Goal: Check status: Check status

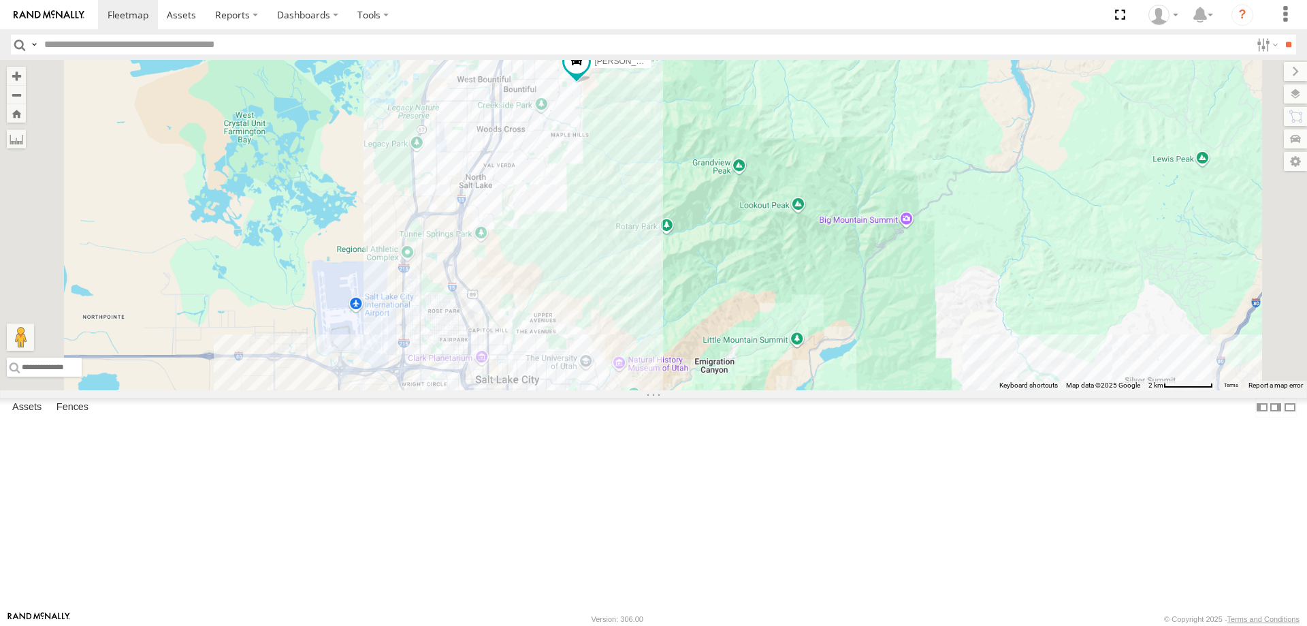
drag, startPoint x: 790, startPoint y: 133, endPoint x: 799, endPoint y: 279, distance: 146.7
click at [799, 279] on div "[PERSON_NAME] 2020 F350 GT2 [PERSON_NAME] 2017 E350 GT1 SHOP 2022 F150 [PERSON_…" at bounding box center [653, 225] width 1307 height 330
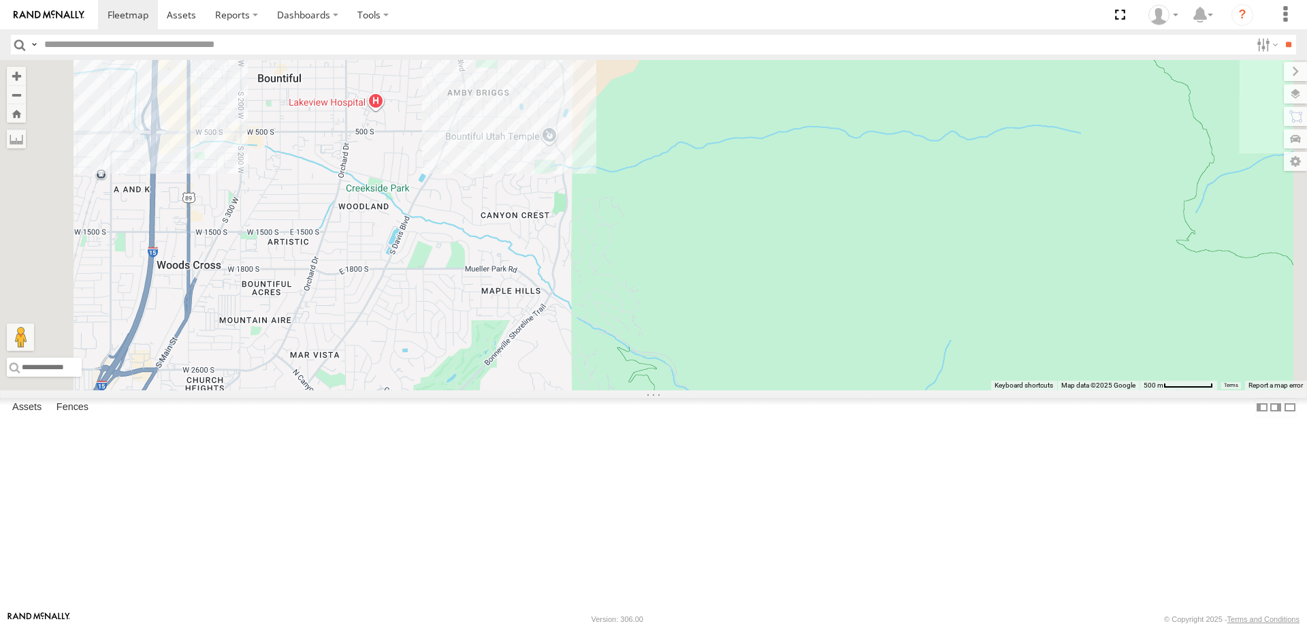
click at [731, 170] on div "[PERSON_NAME] 2020 F350 GT2 [PERSON_NAME] 2017 E350 GT1 SHOP 2022 F150 [PERSON_…" at bounding box center [653, 225] width 1307 height 330
click at [786, 264] on div "[PERSON_NAME] 2020 F350 GT2 [PERSON_NAME] 2017 E350 GT1 SHOP 2022 F150 [PERSON_…" at bounding box center [653, 225] width 1307 height 330
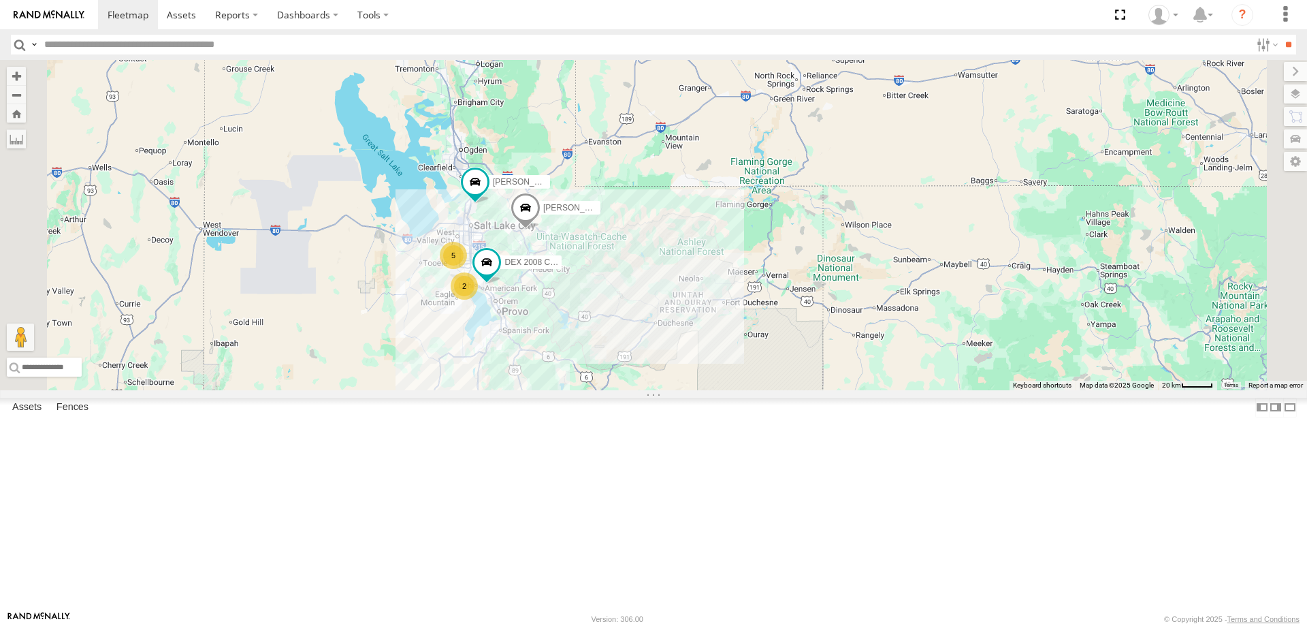
click at [499, 274] on span at bounding box center [487, 262] width 25 height 25
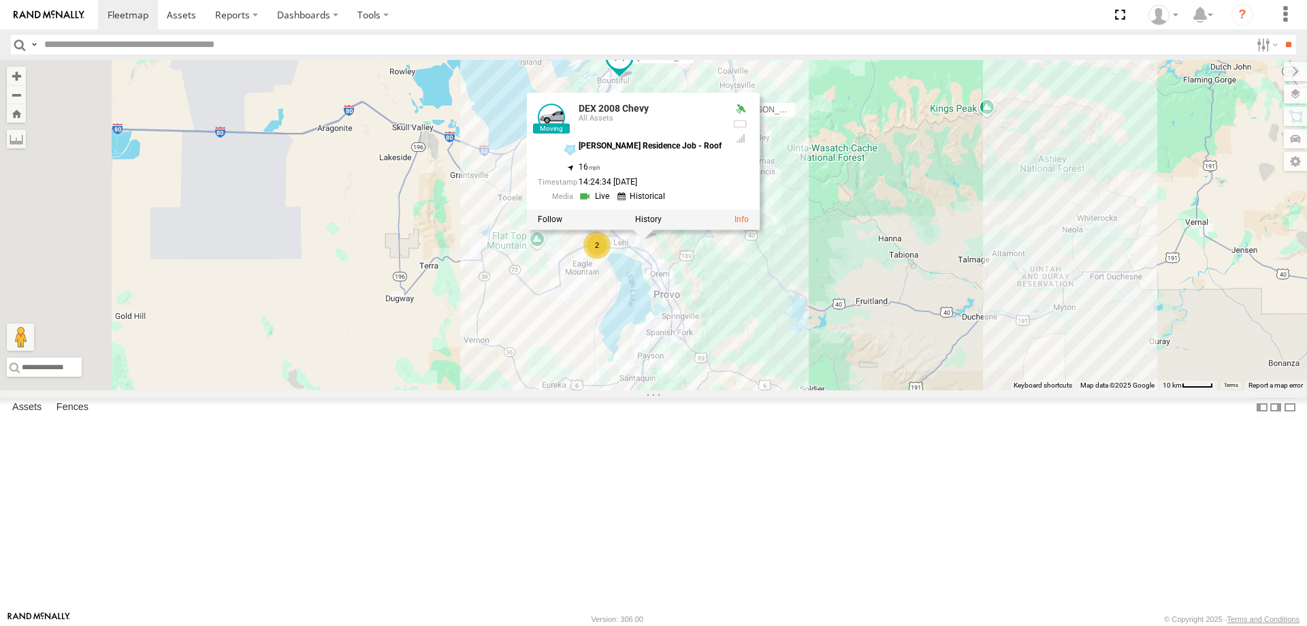
drag, startPoint x: 567, startPoint y: 353, endPoint x: 742, endPoint y: 424, distance: 188.4
click at [704, 390] on div "[PERSON_NAME] 2017 E350 GT1 [PERSON_NAME] 2017 F150 DEX 2008 Chevy DEX 2008 Che…" at bounding box center [653, 225] width 1307 height 330
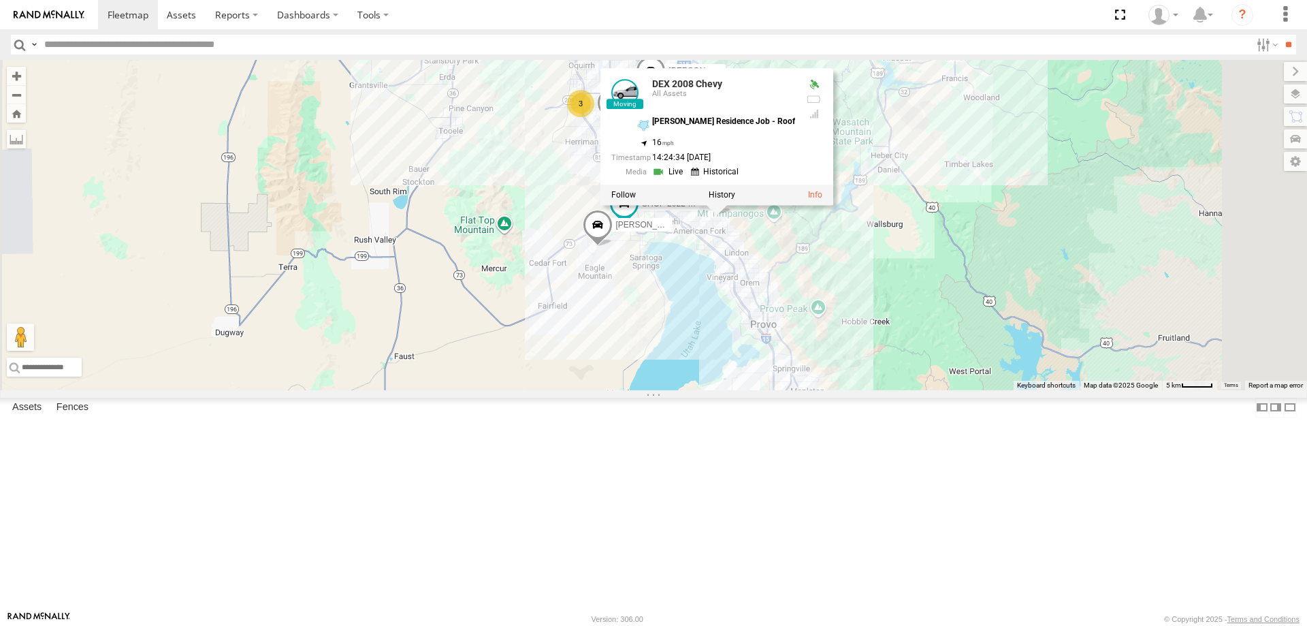
click at [1077, 302] on div "[PERSON_NAME] 2017 E350 GT1 [PERSON_NAME] 2017 F150 DEX 2008 Chevy DEX 2008 Che…" at bounding box center [653, 225] width 1307 height 330
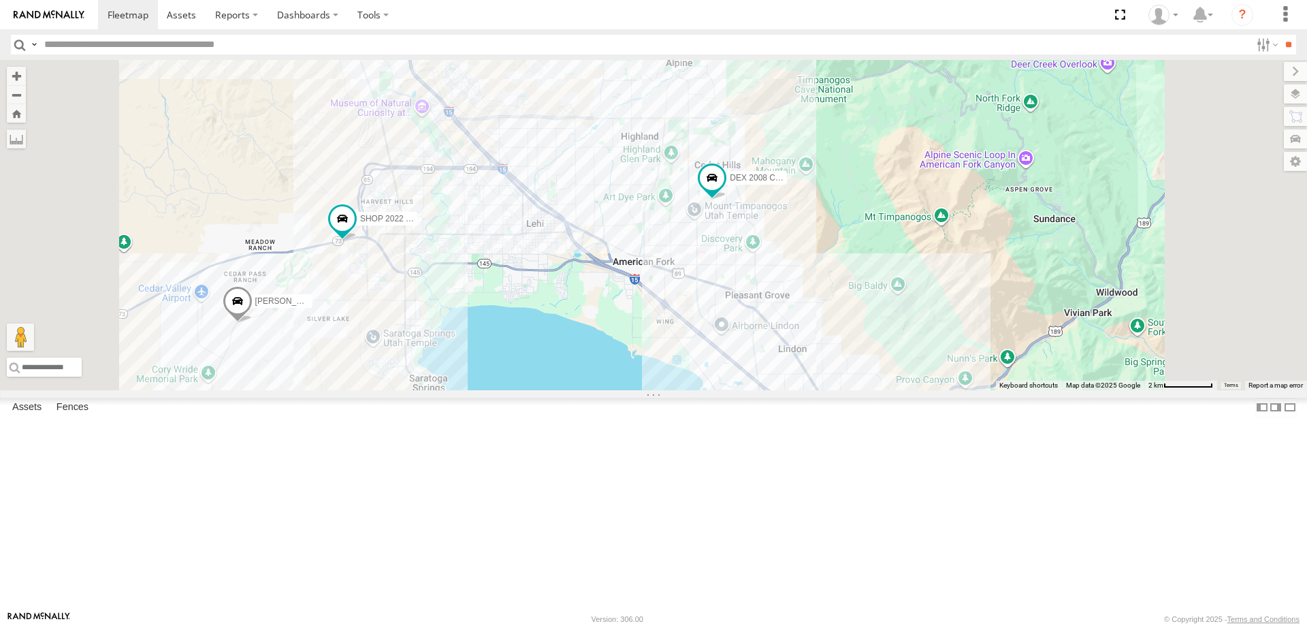
click at [885, 317] on div "[PERSON_NAME] 2017 E350 GT1 [PERSON_NAME] 2017 F150 DEX 2008 Chevy [PERSON_NAME…" at bounding box center [653, 225] width 1307 height 330
click at [887, 316] on div "[PERSON_NAME] 2017 E350 GT1 [PERSON_NAME] 2017 F150 DEX 2008 Chevy [PERSON_NAME…" at bounding box center [653, 225] width 1307 height 330
click at [887, 315] on div "[PERSON_NAME] 2017 E350 GT1 [PERSON_NAME] 2017 F150 DEX 2008 Chevy [PERSON_NAME…" at bounding box center [653, 225] width 1307 height 330
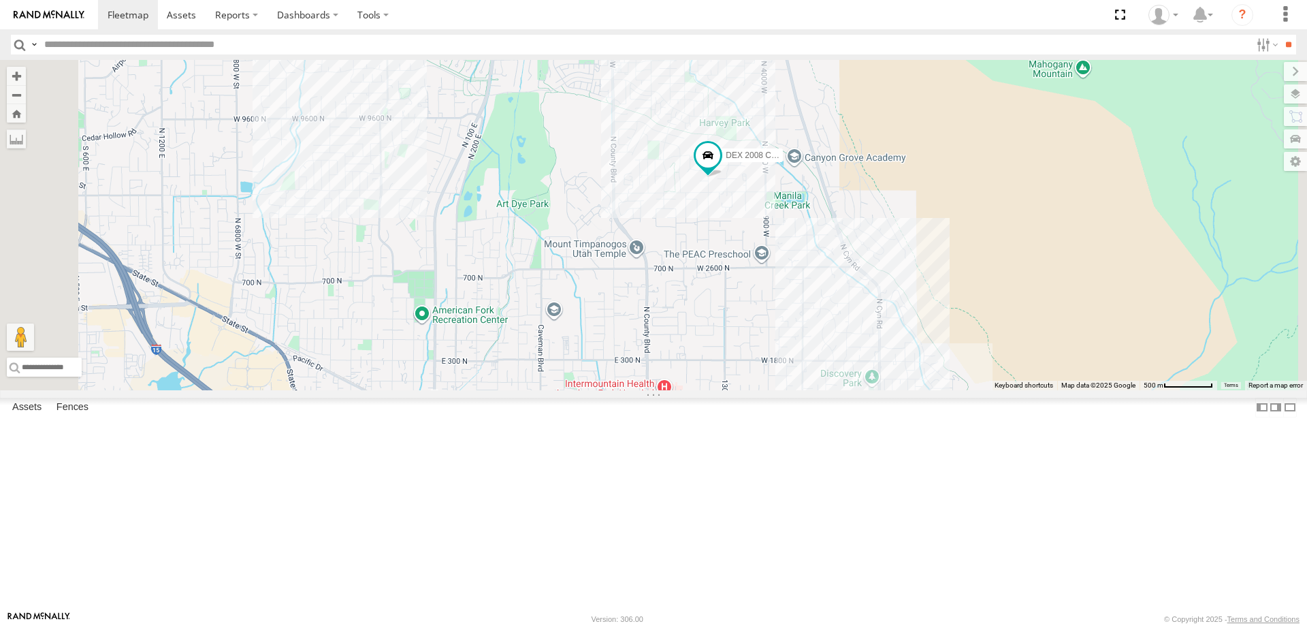
click at [879, 296] on div "[PERSON_NAME] 2017 E350 GT1 [PERSON_NAME] 2017 F150 DEX 2008 Chevy [PERSON_NAME…" at bounding box center [653, 225] width 1307 height 330
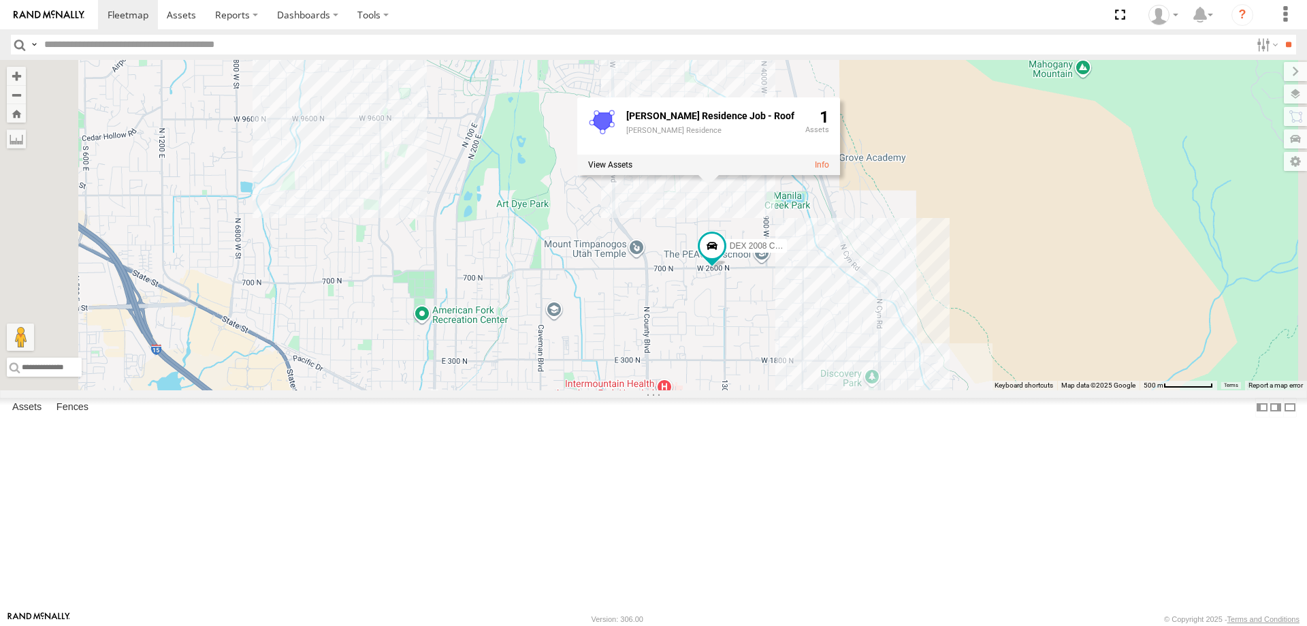
click at [588, 322] on div "DEX 2008 [PERSON_NAME] Residence Job - Roof [PERSON_NAME] Residence 1" at bounding box center [653, 225] width 1307 height 330
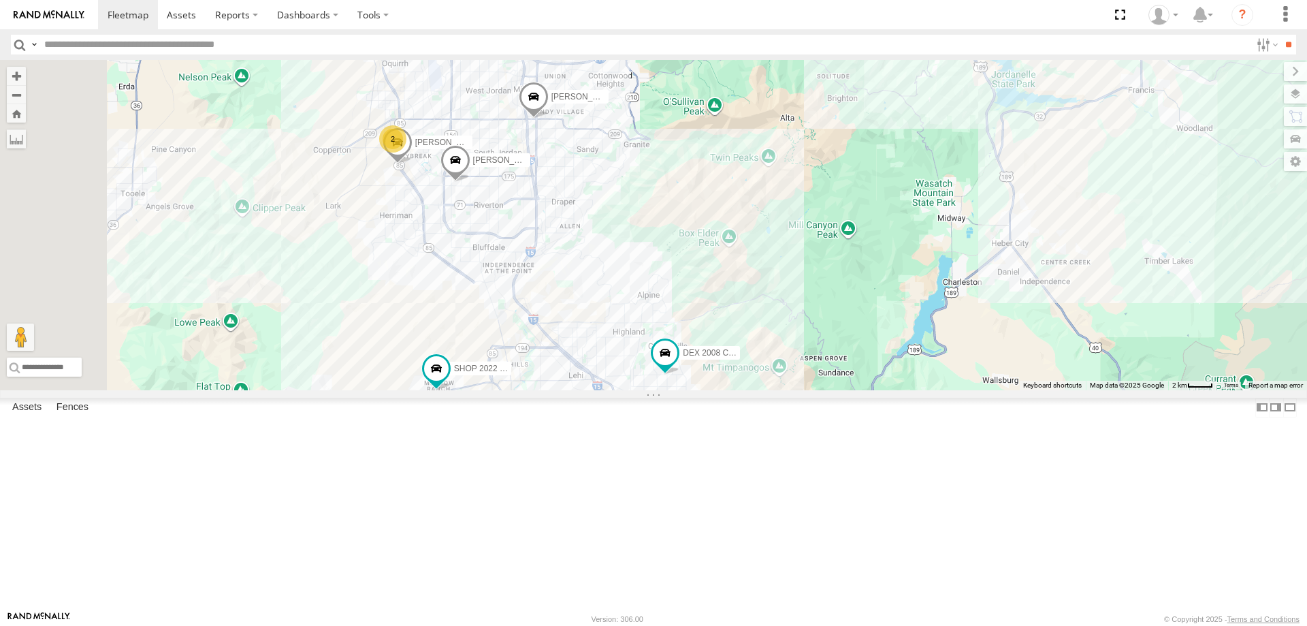
drag, startPoint x: 577, startPoint y: 300, endPoint x: 772, endPoint y: 426, distance: 231.4
click at [772, 390] on div "DEX 2008 Chevy 2 [PERSON_NAME] 2020 F350 GT2 [PERSON_NAME] -2023 F150 SHOP 2022…" at bounding box center [653, 225] width 1307 height 330
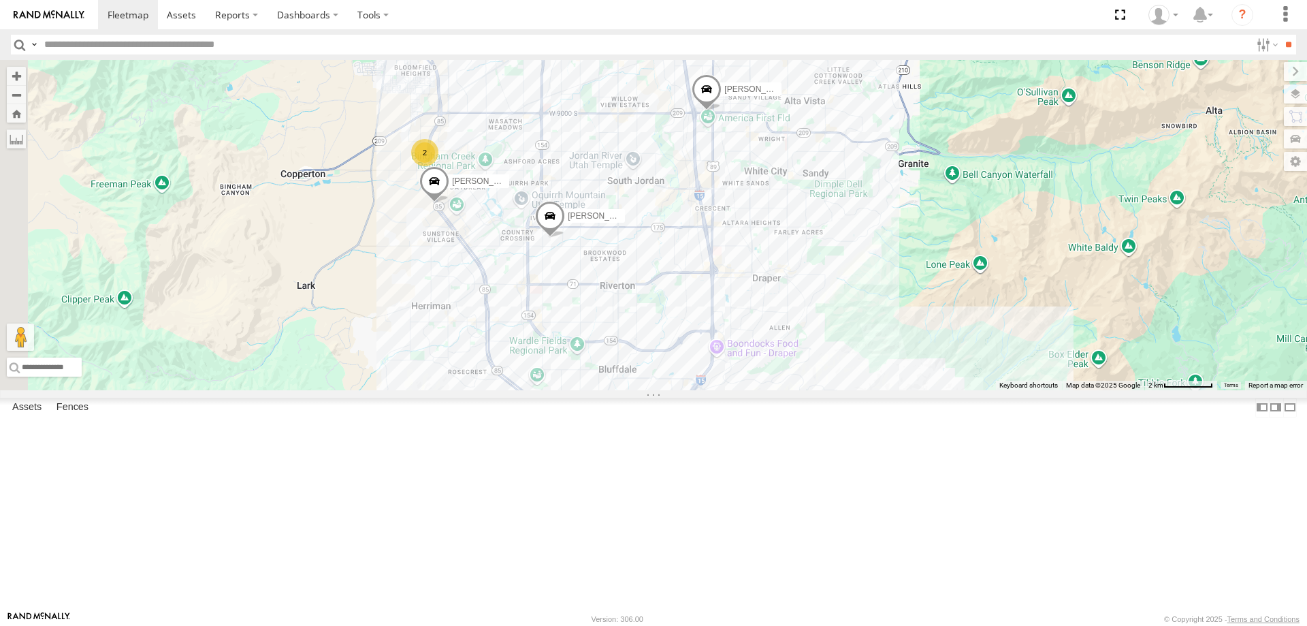
drag, startPoint x: 482, startPoint y: 220, endPoint x: 666, endPoint y: 271, distance: 190.8
click at [666, 271] on div "DEX 2008 Chevy [PERSON_NAME] 2020 F350 GT2 [PERSON_NAME] -2023 F150 SHOP 2022 F…" at bounding box center [653, 225] width 1307 height 330
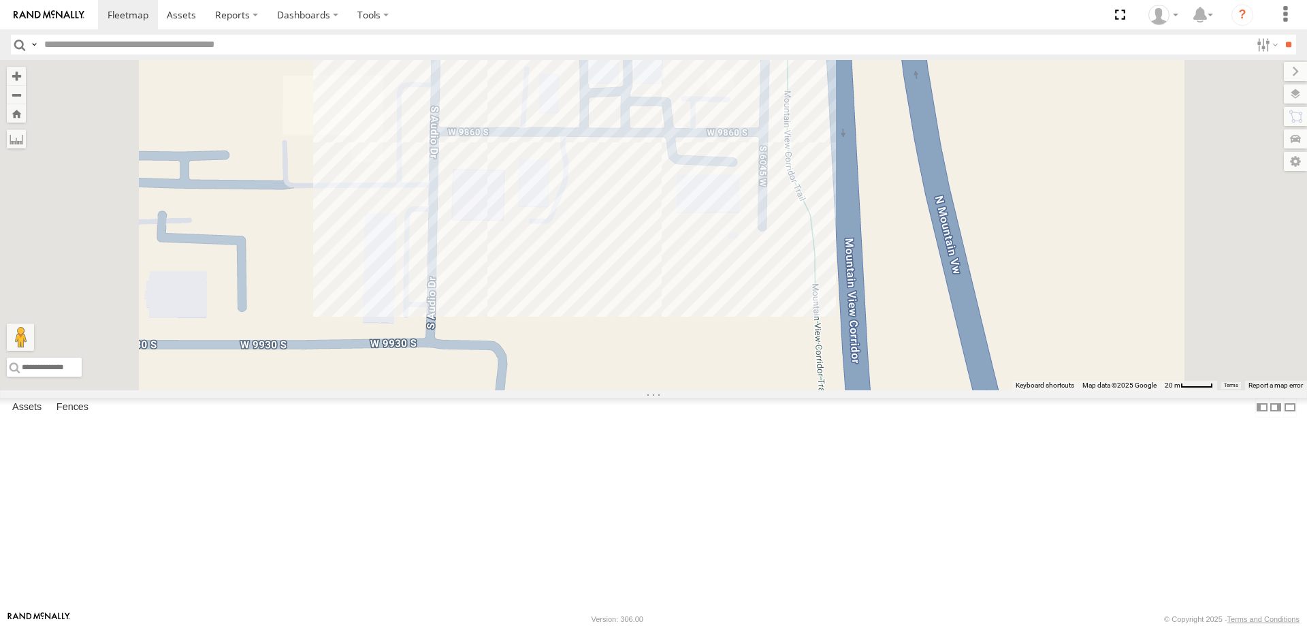
drag, startPoint x: 992, startPoint y: 422, endPoint x: 956, endPoint y: 482, distance: 70.5
click at [961, 390] on div "DEX 2008 Chevy [PERSON_NAME] 2020 F350 GT2 [PERSON_NAME] -2023 F150 SHOP 2022 F…" at bounding box center [653, 225] width 1307 height 330
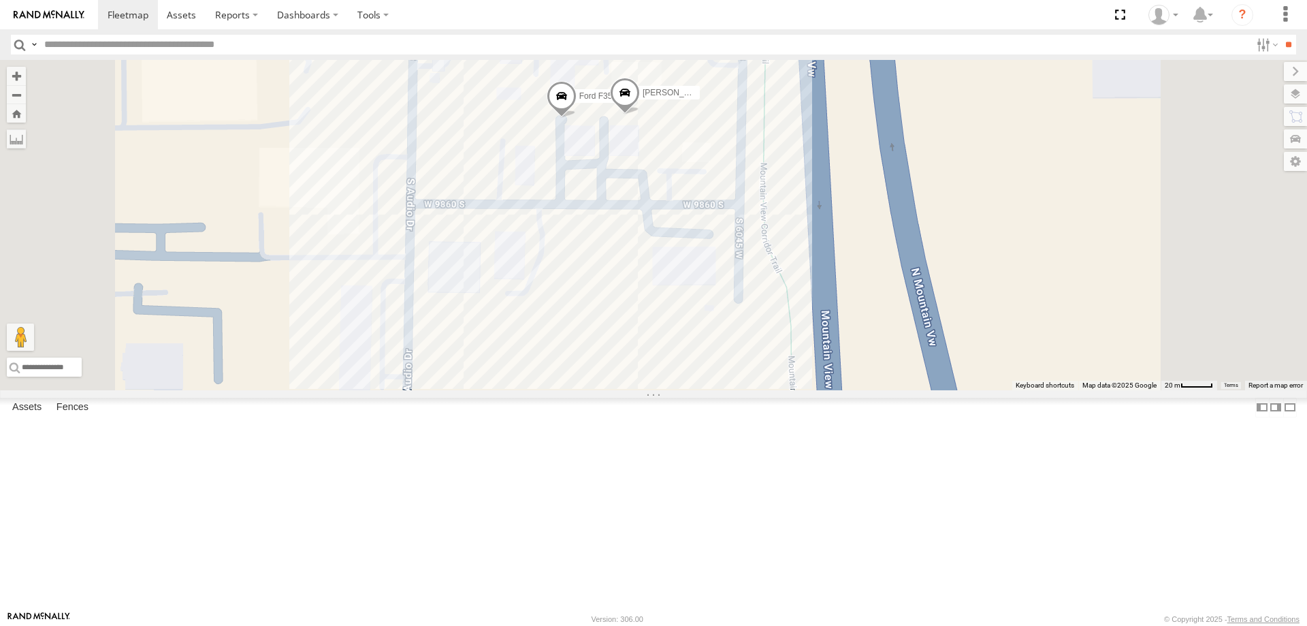
drag, startPoint x: 902, startPoint y: 466, endPoint x: 891, endPoint y: 540, distance: 74.9
click at [891, 390] on div "DEX 2008 Chevy [PERSON_NAME] 2020 F350 GT2 [PERSON_NAME] -2023 F150 SHOP 2022 F…" at bounding box center [653, 225] width 1307 height 330
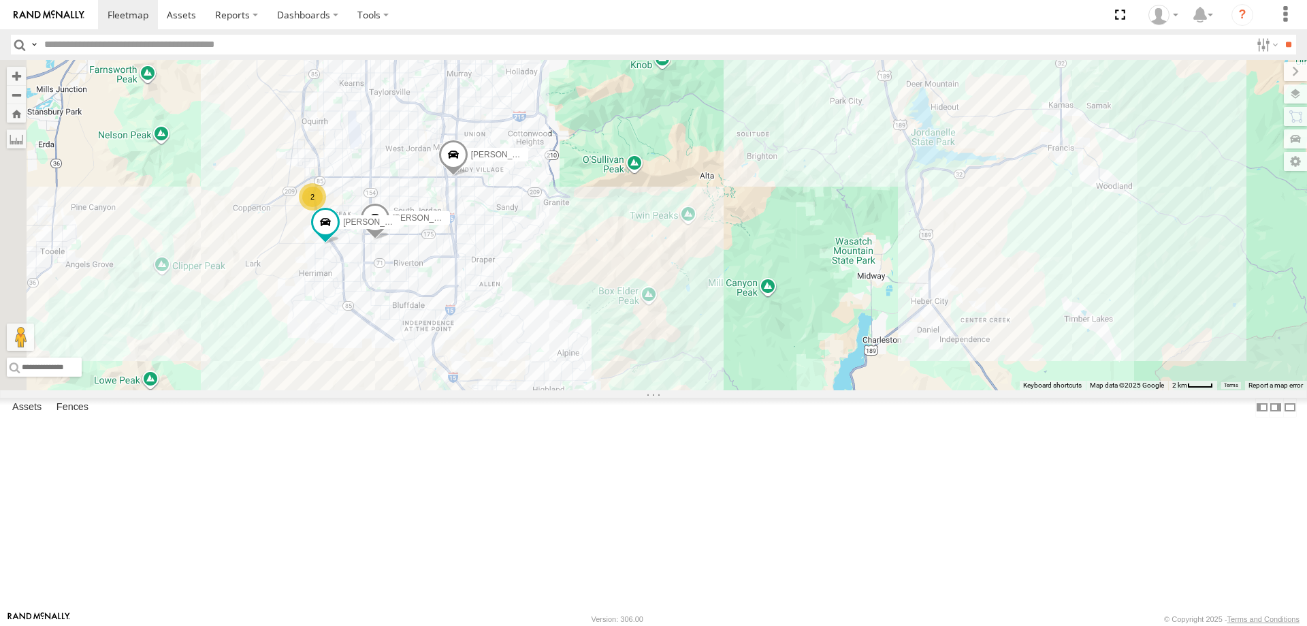
drag, startPoint x: 767, startPoint y: 391, endPoint x: 898, endPoint y: 584, distance: 233.4
click at [898, 390] on div "[PERSON_NAME] 2020 F350 GT2 [PERSON_NAME] 2017 E350 GT1 SHOP 2022 F150 [PERSON_…" at bounding box center [653, 225] width 1307 height 330
